Goal: Task Accomplishment & Management: Use online tool/utility

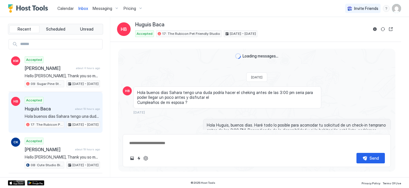
click at [67, 9] on span "Calendar" at bounding box center [65, 8] width 16 height 5
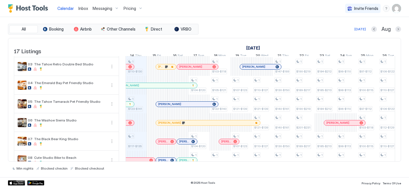
scroll to position [19, 0]
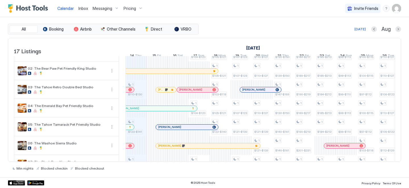
click at [101, 9] on span "Messaging" at bounding box center [103, 8] width 20 height 5
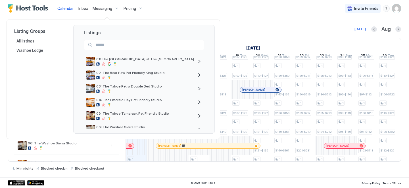
click at [83, 6] on div at bounding box center [204, 94] width 409 height 188
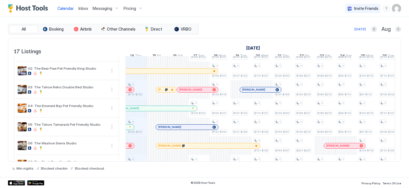
click at [82, 9] on span "Inbox" at bounding box center [83, 8] width 10 height 5
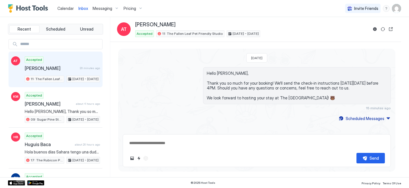
click at [68, 9] on span "Calendar" at bounding box center [65, 8] width 16 height 5
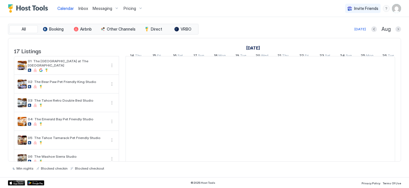
scroll to position [0, 315]
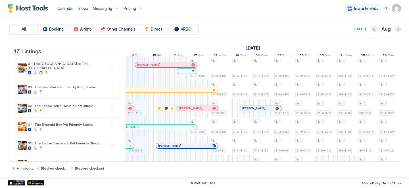
click at [180, 74] on div at bounding box center [179, 71] width 5 height 5
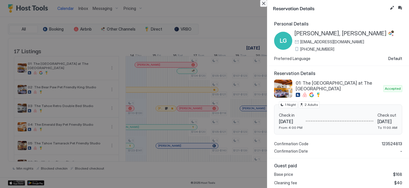
click at [264, 3] on button "Close" at bounding box center [263, 3] width 7 height 7
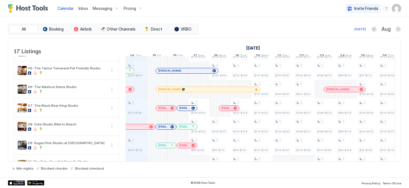
scroll to position [88, 0]
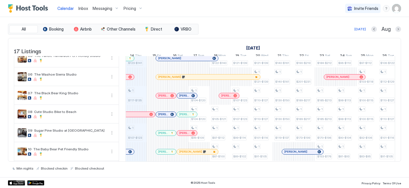
click at [181, 117] on div "[PERSON_NAME]" at bounding box center [187, 114] width 20 height 5
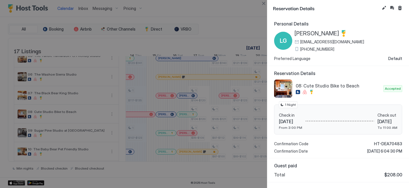
click at [311, 49] on span "[PHONE_NUMBER]" at bounding box center [317, 49] width 34 height 5
click at [263, 4] on button "Close" at bounding box center [263, 3] width 7 height 7
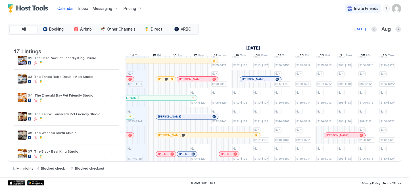
scroll to position [0, 0]
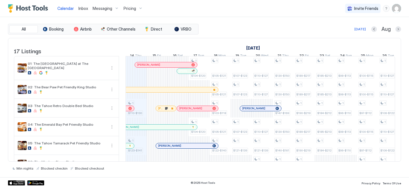
click at [187, 74] on div "[PERSON_NAME], [PERSON_NAME]" at bounding box center [187, 71] width 20 height 5
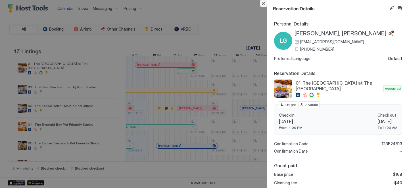
click at [264, 4] on button "Close" at bounding box center [263, 3] width 7 height 7
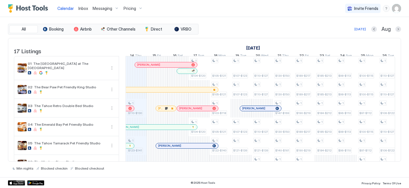
scroll to position [109, 0]
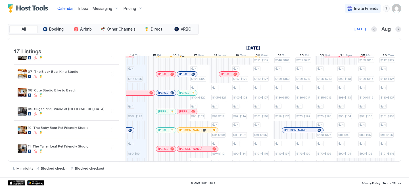
click at [185, 95] on div at bounding box center [184, 93] width 5 height 5
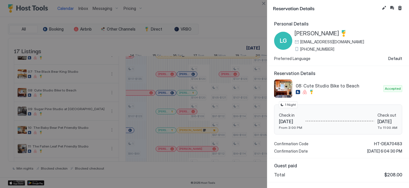
click at [308, 36] on span "[PERSON_NAME]" at bounding box center [316, 33] width 45 height 7
click at [306, 50] on span "[PHONE_NUMBER]" at bounding box center [317, 49] width 34 height 5
click at [265, 3] on button "Close" at bounding box center [263, 3] width 7 height 7
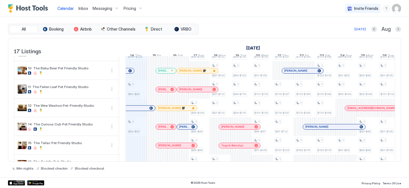
scroll to position [227, 0]
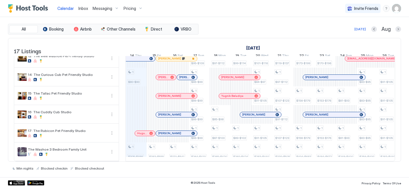
click at [164, 131] on div at bounding box center [163, 133] width 5 height 5
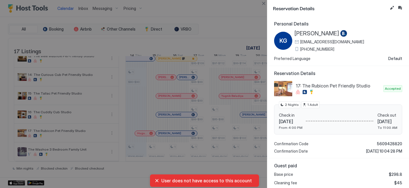
click at [308, 36] on span "[PERSON_NAME]" at bounding box center [316, 33] width 45 height 7
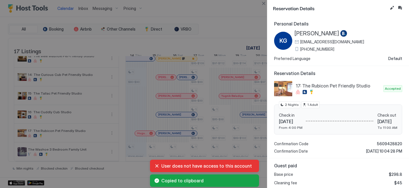
click at [312, 48] on span "[PHONE_NUMBER]" at bounding box center [317, 49] width 34 height 5
click at [226, 27] on div at bounding box center [204, 94] width 409 height 188
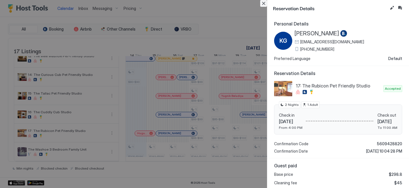
click at [262, 3] on button "Close" at bounding box center [263, 3] width 7 height 7
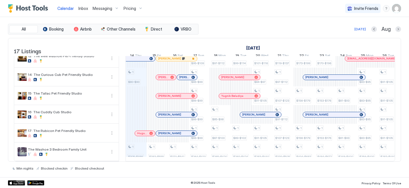
click at [158, 112] on div "[PERSON_NAME]" at bounding box center [176, 114] width 41 height 5
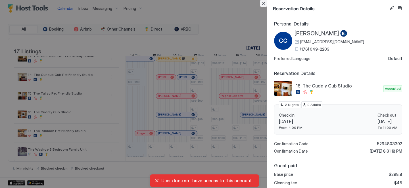
click at [263, 2] on button "Close" at bounding box center [263, 3] width 7 height 7
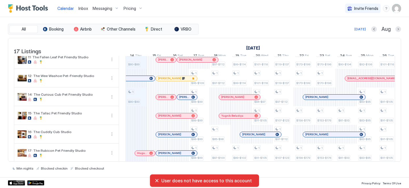
scroll to position [197, 0]
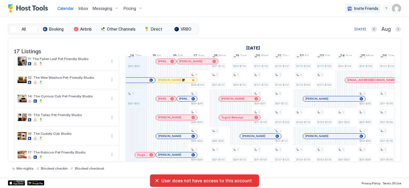
click at [186, 108] on div at bounding box center [177, 98] width 21 height 19
click at [186, 106] on div at bounding box center [177, 98] width 21 height 19
click at [187, 102] on div "[PERSON_NAME]" at bounding box center [187, 98] width 20 height 5
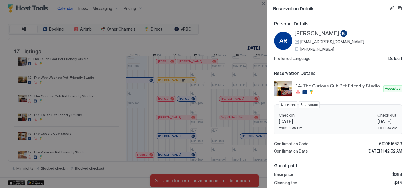
drag, startPoint x: 314, startPoint y: 47, endPoint x: 325, endPoint y: 3, distance: 44.5
click at [314, 47] on span "[PHONE_NUMBER]" at bounding box center [317, 49] width 34 height 5
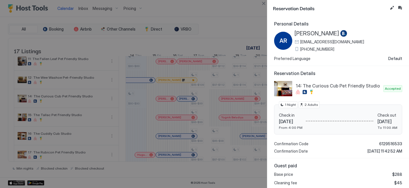
click at [311, 51] on span "[PHONE_NUMBER]" at bounding box center [317, 49] width 34 height 5
click at [261, 3] on button "Close" at bounding box center [263, 3] width 7 height 7
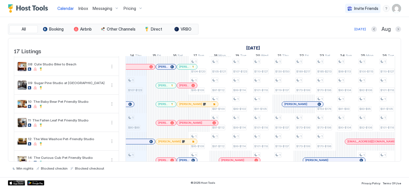
scroll to position [131, 0]
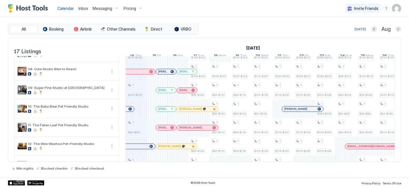
click at [163, 74] on div "[PERSON_NAME]" at bounding box center [166, 71] width 20 height 5
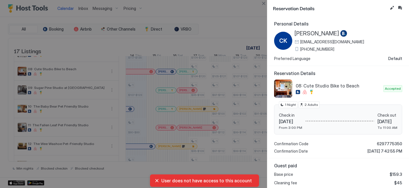
click at [324, 46] on div "[PERSON_NAME] [EMAIL_ADDRESS][DOMAIN_NAME] [PHONE_NUMBER]" at bounding box center [329, 41] width 70 height 22
click at [326, 49] on span "[PHONE_NUMBER]" at bounding box center [317, 49] width 34 height 5
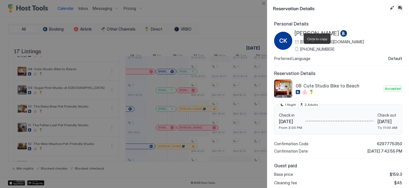
click at [401, 5] on button "Inbox" at bounding box center [399, 8] width 7 height 7
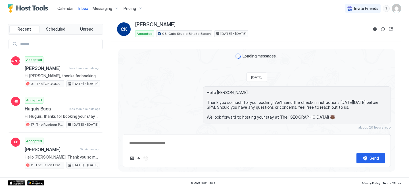
scroll to position [12, 0]
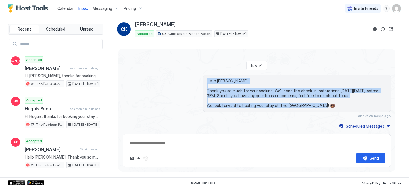
drag, startPoint x: 315, startPoint y: 103, endPoint x: 203, endPoint y: 81, distance: 113.6
click at [204, 81] on div "Hello [PERSON_NAME], Thank you so much for your booking! We'll send the check-i…" at bounding box center [297, 93] width 188 height 37
copy span "Hello [PERSON_NAME], Thank you so much for your booking! We'll send the check-i…"
click at [374, 32] on button "Reservation information" at bounding box center [374, 29] width 7 height 7
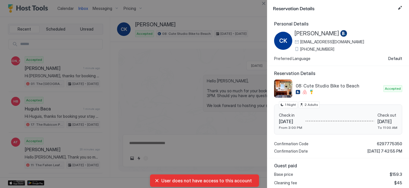
click at [320, 32] on span "[PERSON_NAME]" at bounding box center [316, 33] width 45 height 7
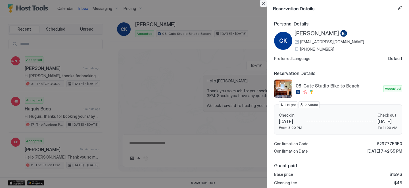
click at [260, 1] on button "Close" at bounding box center [263, 3] width 7 height 7
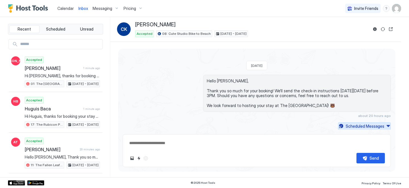
drag, startPoint x: 366, startPoint y: 126, endPoint x: 359, endPoint y: 125, distance: 6.7
click at [366, 126] on div "Scheduled Messages" at bounding box center [364, 126] width 39 height 6
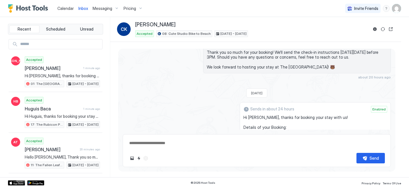
scroll to position [62, 0]
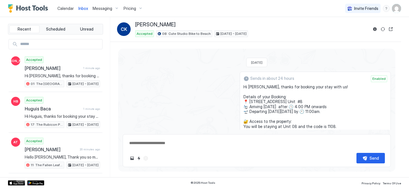
drag, startPoint x: 282, startPoint y: 93, endPoint x: 245, endPoint y: 86, distance: 37.5
click at [245, 86] on div "Sends in about 24 hours Enabled Hi [PERSON_NAME], thanks for booking your stay …" at bounding box center [315, 139] width 151 height 134
copy span "Hi [PERSON_NAME], thanks for booking your stay with us! Details of your Booking…"
click at [81, 8] on span "Inbox" at bounding box center [83, 8] width 10 height 5
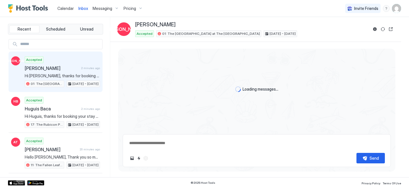
click at [66, 9] on span "Calendar" at bounding box center [65, 8] width 16 height 5
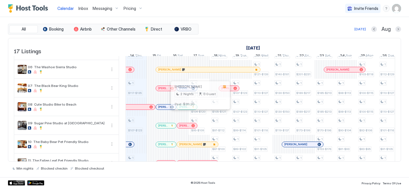
scroll to position [75, 0]
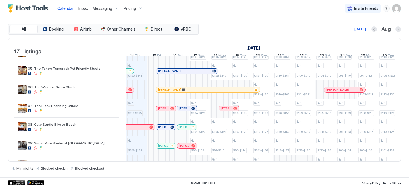
click at [188, 111] on div "[PERSON_NAME]" at bounding box center [187, 108] width 20 height 5
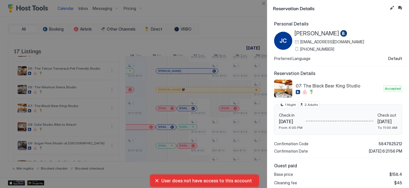
click at [326, 51] on span "[PHONE_NUMBER]" at bounding box center [317, 49] width 34 height 5
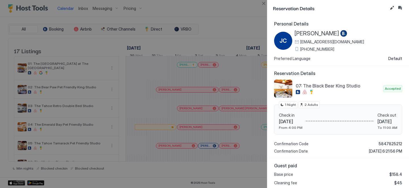
scroll to position [0, 315]
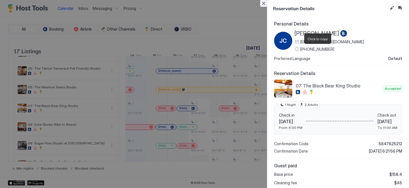
click at [264, 3] on button "Close" at bounding box center [263, 3] width 7 height 7
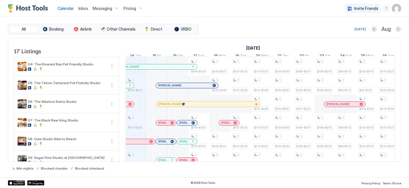
scroll to position [54, 0]
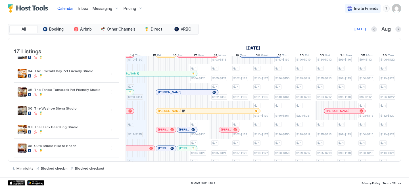
click at [0, 0] on div at bounding box center [0, 0] width 0 height 0
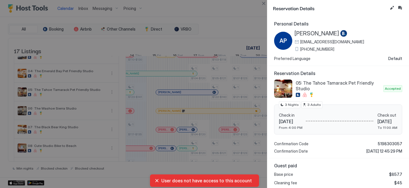
click at [319, 47] on span "+1 (925) 520-5451" at bounding box center [317, 49] width 34 height 5
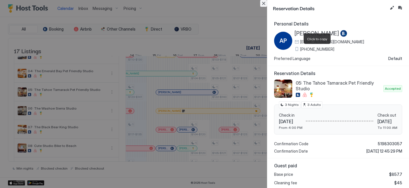
click at [264, 3] on button "Close" at bounding box center [263, 3] width 7 height 7
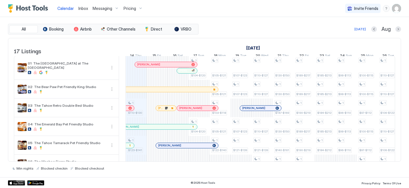
scroll to position [0, 0]
click at [257, 106] on div "[PERSON_NAME]" at bounding box center [251, 103] width 42 height 6
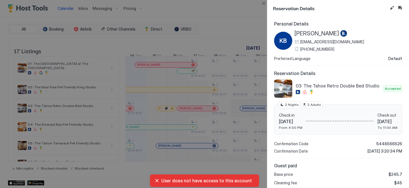
click at [315, 49] on span "+1 747 70388" at bounding box center [317, 49] width 34 height 5
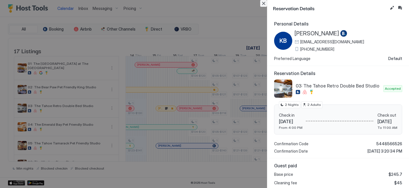
click at [261, 1] on button "Close" at bounding box center [263, 3] width 7 height 7
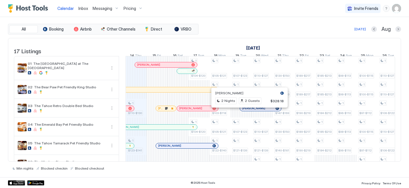
click at [247, 111] on div at bounding box center [247, 108] width 5 height 5
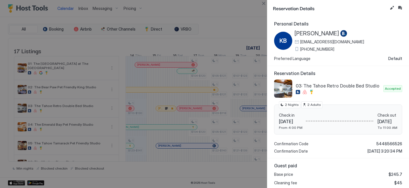
click at [313, 49] on span "+1 747 70388" at bounding box center [317, 49] width 34 height 5
click at [264, 3] on button "Close" at bounding box center [263, 3] width 7 height 7
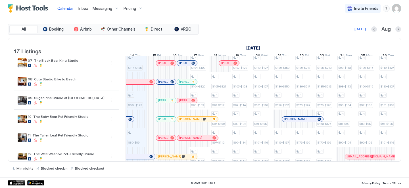
scroll to position [121, 0]
click at [0, 0] on div at bounding box center [0, 0] width 0 height 0
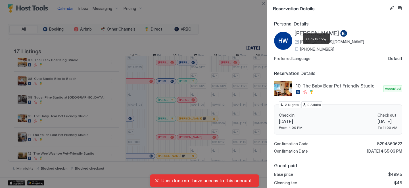
click at [319, 51] on span "+1 (831) 515-2878" at bounding box center [317, 49] width 34 height 5
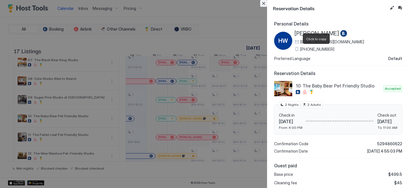
click at [263, 4] on button "Close" at bounding box center [263, 3] width 7 height 7
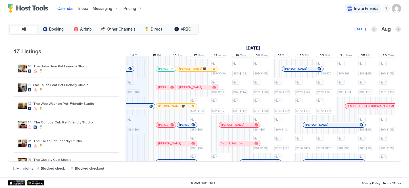
scroll to position [171, 0]
click at [309, 127] on div at bounding box center [308, 125] width 5 height 5
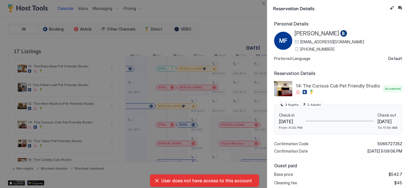
click at [321, 51] on div "MF Maura Freiermuth mfreie.377821@guest.booking.com +1 (925) 222-1907 Preferred…" at bounding box center [338, 45] width 128 height 31
click at [320, 49] on span "+1 (925) 222-1907" at bounding box center [317, 49] width 34 height 5
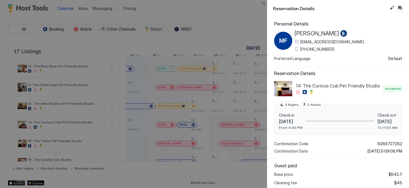
click at [397, 5] on button "Inbox" at bounding box center [399, 8] width 7 height 7
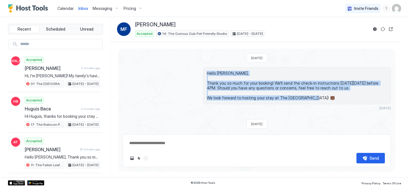
drag, startPoint x: 321, startPoint y: 98, endPoint x: 203, endPoint y: 73, distance: 120.3
click at [203, 73] on div "Hello Maura, Thank you so much for your booking! We'll send the check-in instru…" at bounding box center [297, 85] width 188 height 37
copy span "Hello Maura, Thank you so much for your booking! We'll send the check-in instru…"
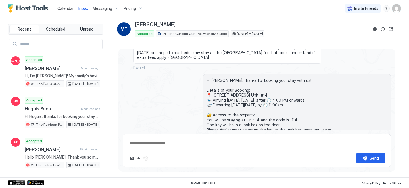
scroll to position [93, 0]
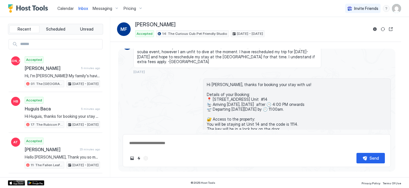
drag, startPoint x: 240, startPoint y: 80, endPoint x: 204, endPoint y: 79, distance: 35.8
click at [204, 79] on div "Hi Maura, thanks for booking your stay with us! Details of your Booking: 📍 751 …" at bounding box center [297, 150] width 188 height 142
copy span "Hi Maura, thanks for booking your stay with us! Details of your Booking: 📍 751 …"
click at [210, 89] on span "Hi Maura, thanks for booking your stay with us! Details of your Booking: 📍 751 …" at bounding box center [297, 149] width 180 height 134
click at [61, 9] on span "Calendar" at bounding box center [65, 8] width 16 height 5
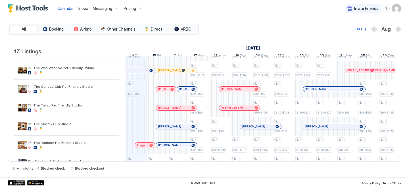
scroll to position [227, 0]
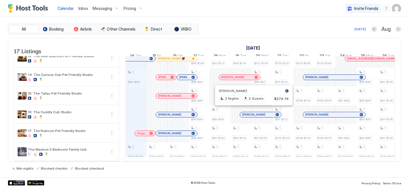
click at [250, 113] on div at bounding box center [250, 115] width 5 height 5
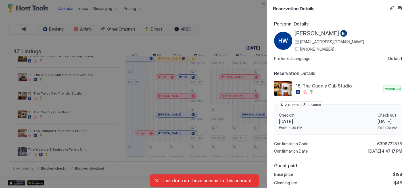
click at [321, 50] on span "+1 (347) 673-9277" at bounding box center [317, 49] width 34 height 5
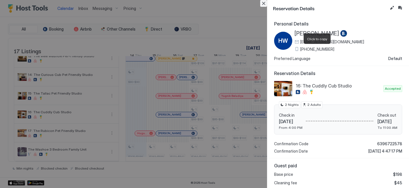
click at [264, 4] on button "Close" at bounding box center [263, 3] width 7 height 7
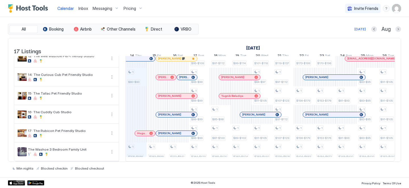
click at [313, 113] on div at bounding box center [311, 115] width 5 height 5
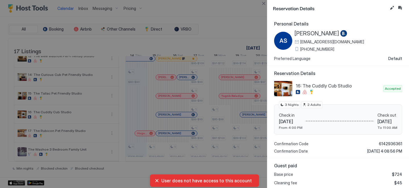
drag, startPoint x: 310, startPoint y: 50, endPoint x: 284, endPoint y: 6, distance: 51.3
click at [310, 50] on span "+1 (206) 518-8946" at bounding box center [317, 49] width 34 height 5
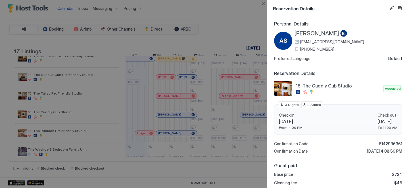
click at [304, 32] on span "[PERSON_NAME]" at bounding box center [316, 33] width 45 height 7
click at [401, 7] on button "Inbox" at bounding box center [399, 8] width 7 height 7
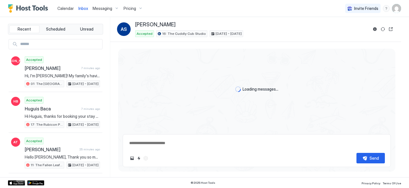
scroll to position [12, 0]
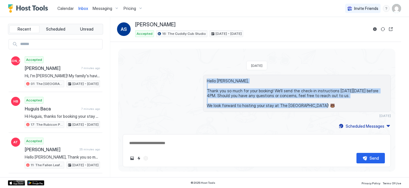
drag, startPoint x: 333, startPoint y: 106, endPoint x: 194, endPoint y: 74, distance: 142.9
click at [196, 75] on div "Hello Aisling, Thank you so much for your booking! We'll send the check-in inst…" at bounding box center [257, 96] width 268 height 43
copy span "Hello Aisling, Thank you so much for your booking! We'll send the check-in inst…"
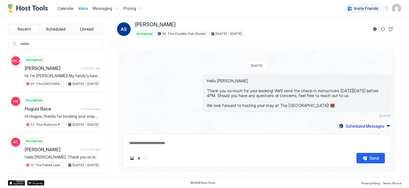
click at [368, 122] on div "Loading messages... Sat, July 19th 2025 Hello Aisling, Thank you so much for yo…" at bounding box center [256, 83] width 277 height 93
click at [369, 125] on div "Scheduled Messages" at bounding box center [364, 126] width 39 height 6
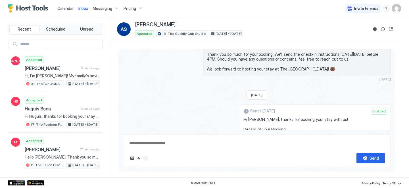
scroll to position [89, 0]
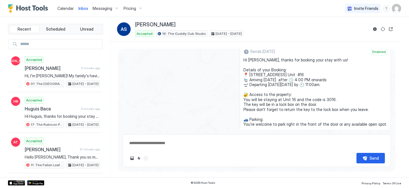
drag, startPoint x: 284, startPoint y: 92, endPoint x: 243, endPoint y: 61, distance: 50.9
click at [243, 61] on div "Sends in 8 days Enabled Hi Aisling, thanks for booking your stay with us! Detai…" at bounding box center [257, 112] width 268 height 134
copy span "Hi Aisling, thanks for booking your stay with us! Details of your Booking: 📍 75…"
click at [66, 11] on link "Calendar" at bounding box center [65, 8] width 16 height 6
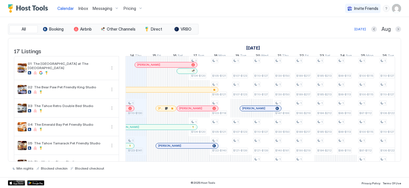
click at [102, 8] on span "Messaging" at bounding box center [103, 8] width 20 height 5
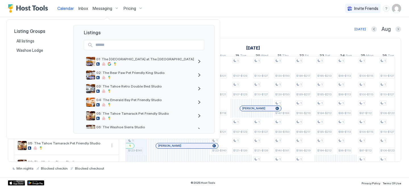
click at [86, 8] on div at bounding box center [204, 94] width 409 height 188
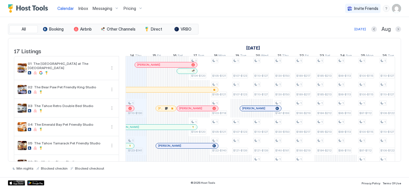
click at [82, 9] on span "Inbox" at bounding box center [83, 8] width 10 height 5
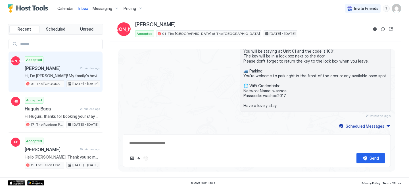
click at [65, 11] on span "Calendar" at bounding box center [65, 8] width 16 height 5
